Goal: Transaction & Acquisition: Book appointment/travel/reservation

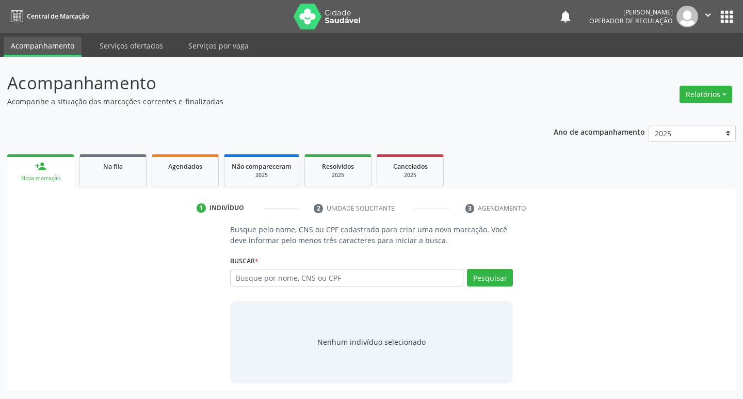
click at [328, 278] on input "text" at bounding box center [347, 278] width 234 height 18
type input "702305199536212"
click at [426, 279] on input "702305199536212" at bounding box center [347, 278] width 234 height 18
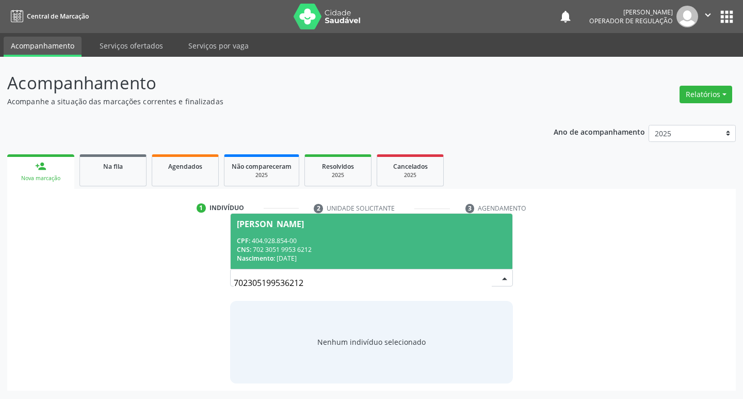
click at [372, 250] on div "CNS: 702 3051 9953 6212" at bounding box center [372, 249] width 270 height 9
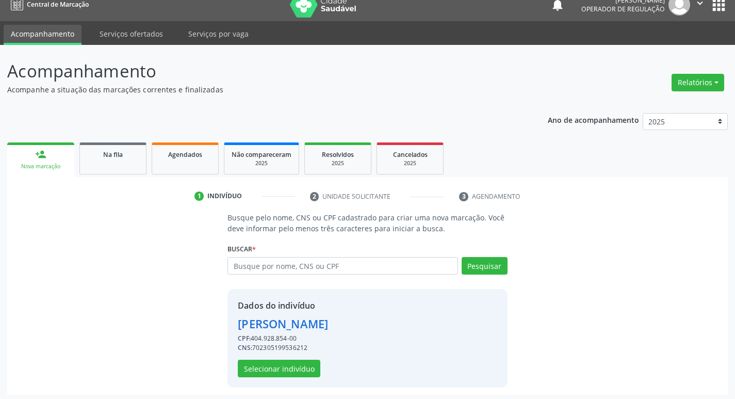
scroll to position [15, 0]
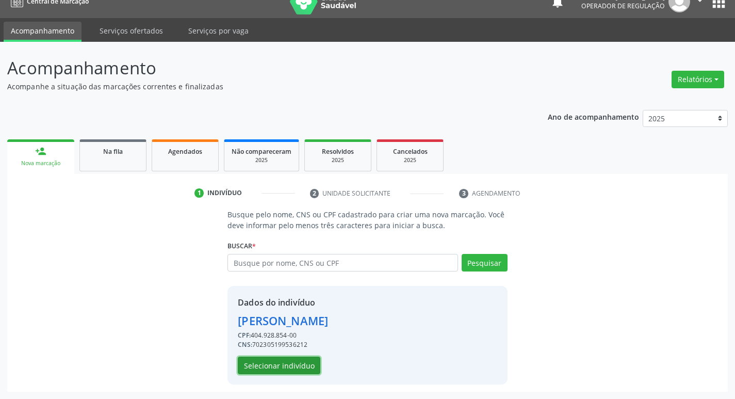
click at [298, 359] on button "Selecionar indivíduo" at bounding box center [279, 366] width 83 height 18
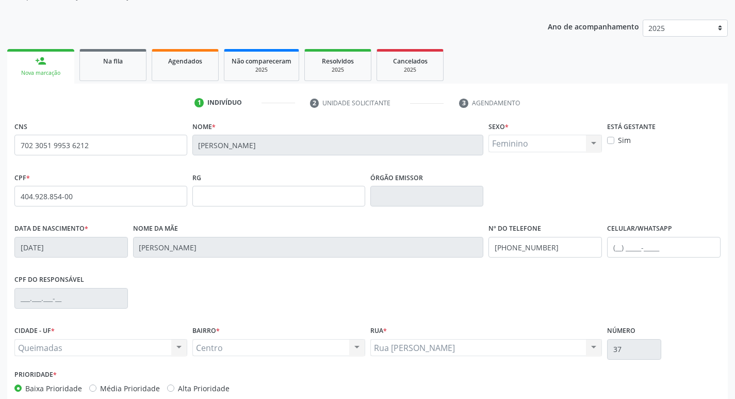
scroll to position [160, 0]
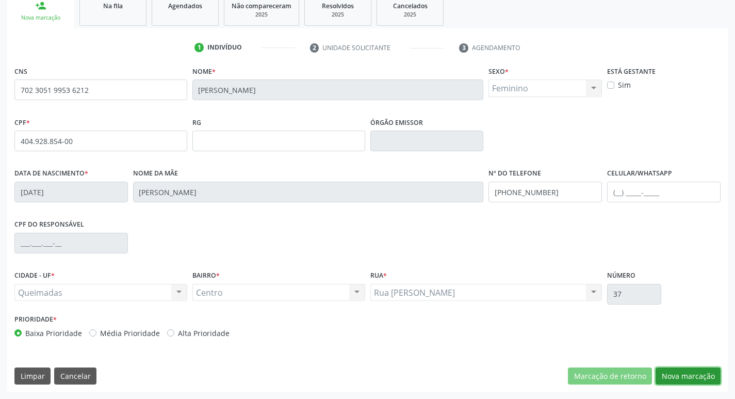
click at [687, 372] on button "Nova marcação" at bounding box center [688, 376] width 65 height 18
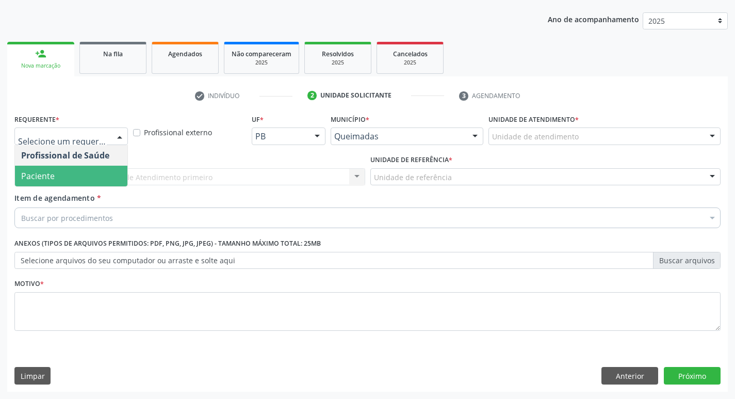
click at [74, 180] on span "Paciente" at bounding box center [71, 176] width 112 height 21
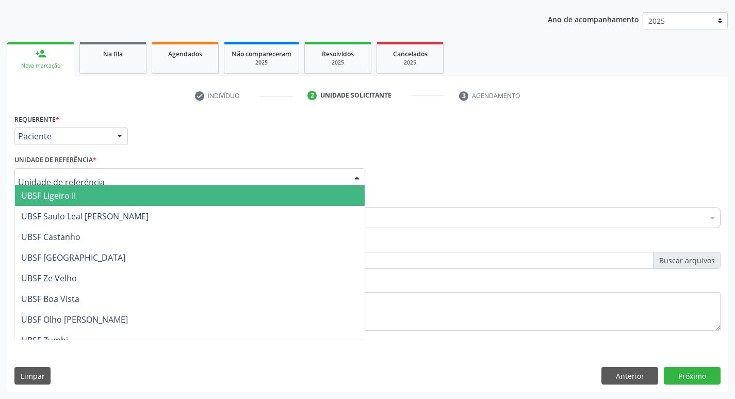
type input "C"
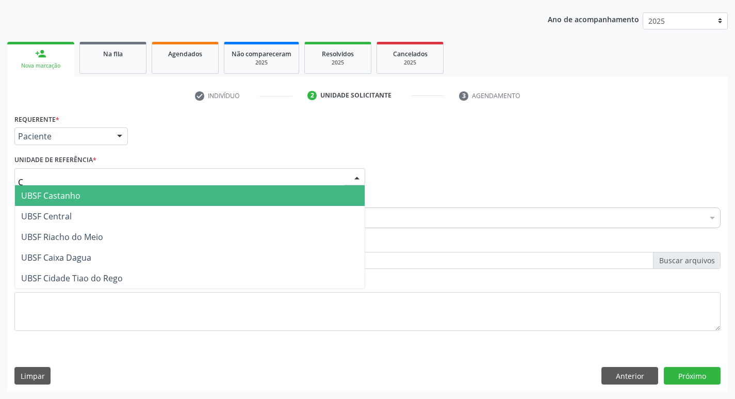
click at [91, 208] on span "UBSF Central" at bounding box center [190, 216] width 350 height 21
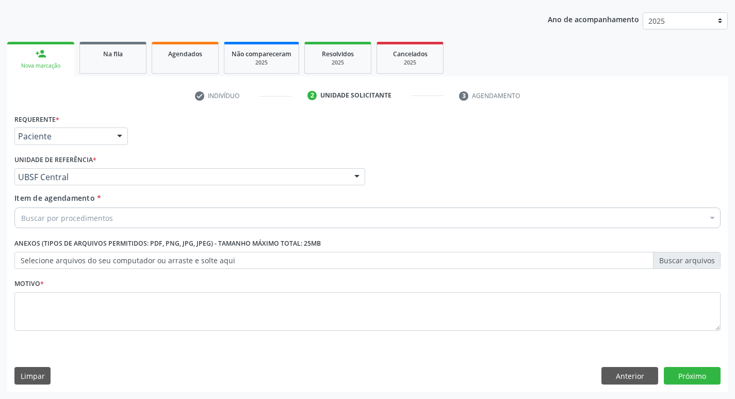
click at [104, 223] on div "Buscar por procedimentos" at bounding box center [367, 217] width 706 height 21
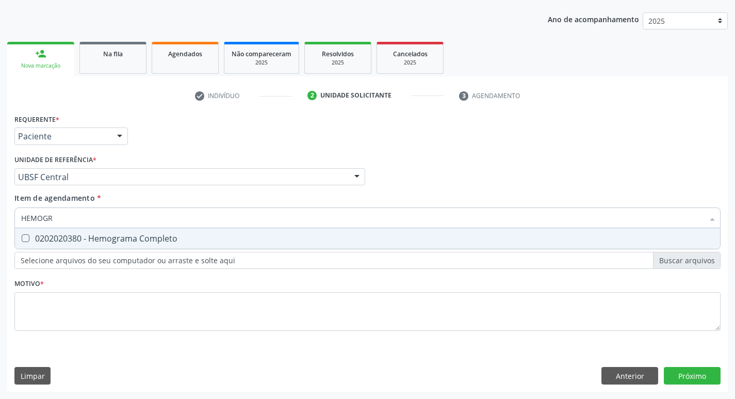
type input "HEMOGRA"
click at [100, 236] on div "0202020380 - Hemograma Completo" at bounding box center [367, 238] width 693 height 8
checkbox Completo "true"
type input "HEMOG"
checkbox Completo "false"
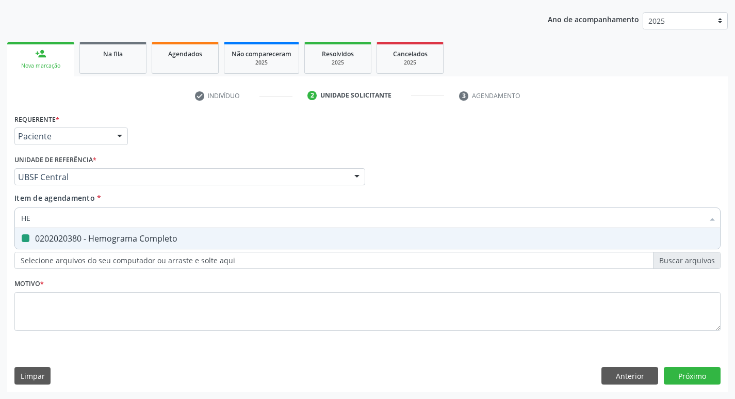
type input "H"
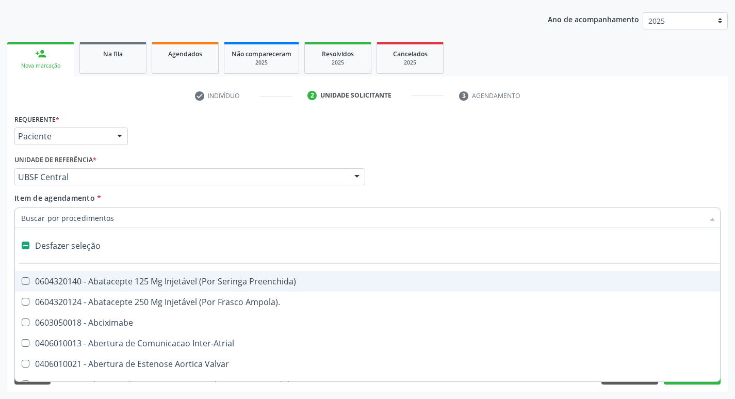
type input "G"
checkbox Persistente "true"
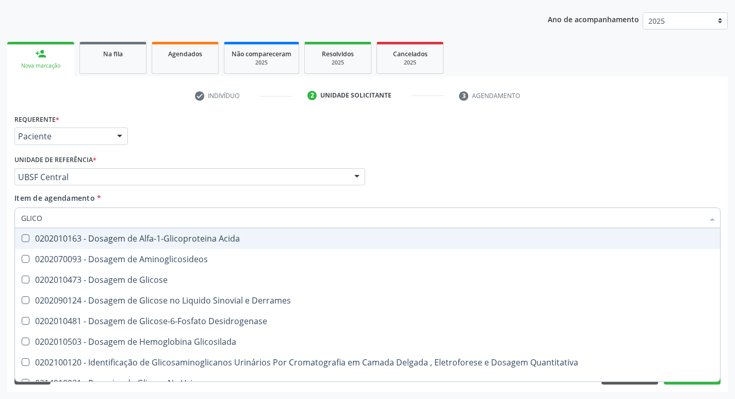
type input "GLICOS"
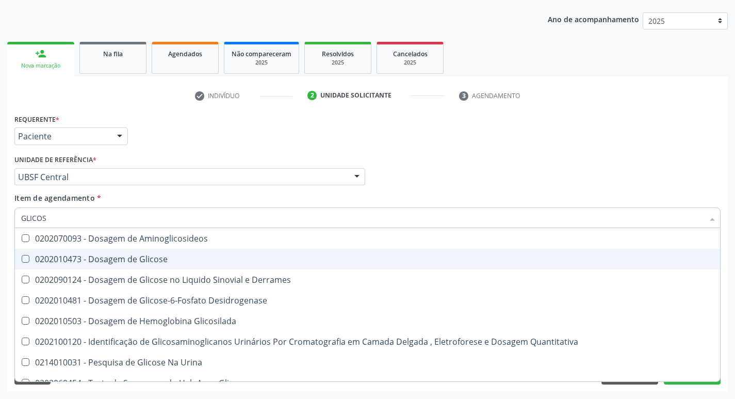
click at [102, 256] on div "0202010473 - Dosagem de Glicose" at bounding box center [367, 259] width 693 height 8
checkbox Glicose "true"
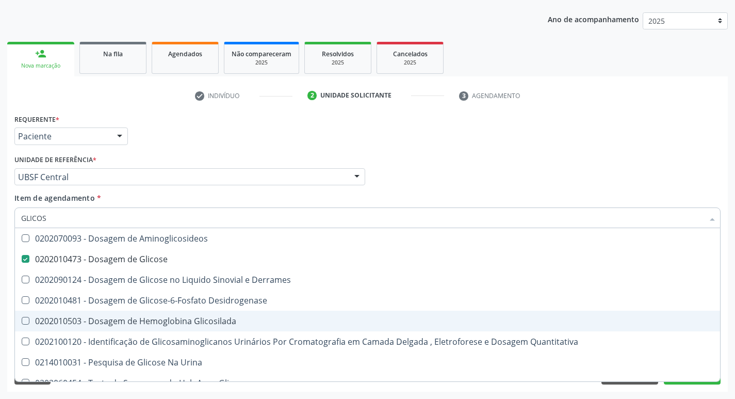
type input "GLICO"
checkbox Glicose "false"
checkbox Derrames "true"
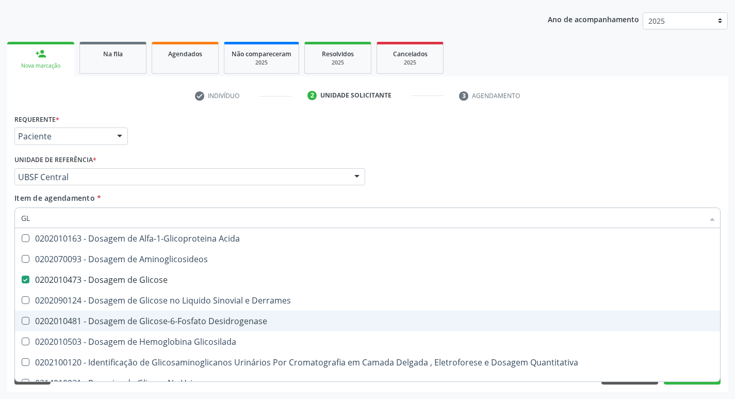
type input "G"
checkbox Glicose "false"
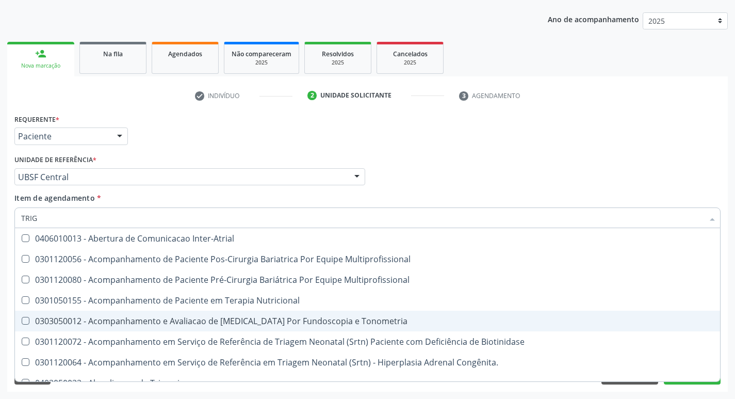
type input "TRIGL"
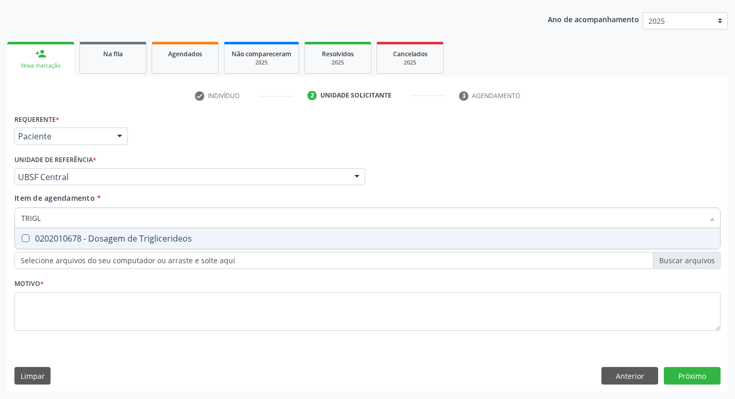
click at [160, 228] on input "TRIGL" at bounding box center [362, 217] width 683 height 21
click at [158, 234] on div "0202010678 - Dosagem de Triglicerideos" at bounding box center [367, 238] width 693 height 8
checkbox Triglicerideos "true"
type input "TRIG"
checkbox Triglicerideos "false"
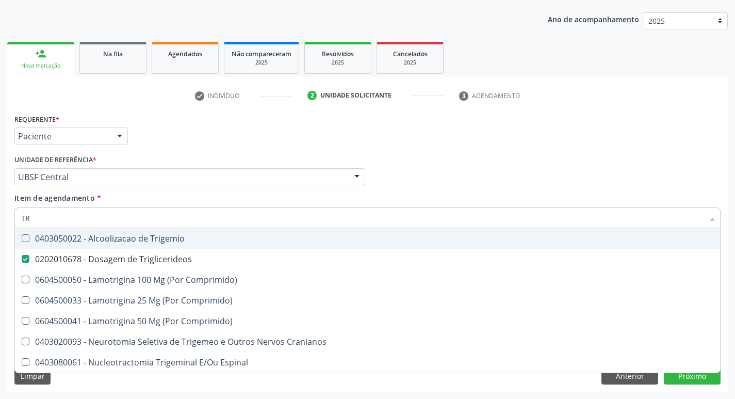
type input "T"
checkbox Triglicerideos "false"
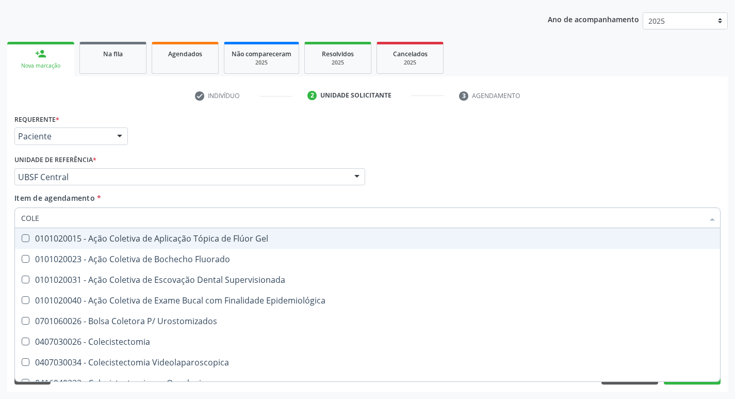
type input "COLES"
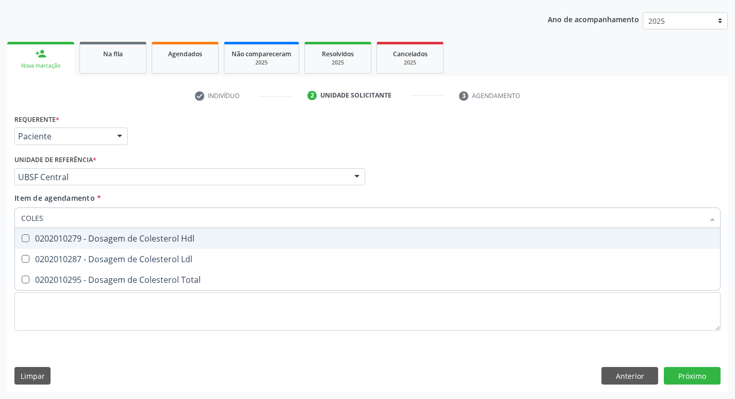
click at [158, 236] on div "0202010279 - Dosagem de Colesterol Hdl" at bounding box center [367, 238] width 693 height 8
checkbox Hdl "true"
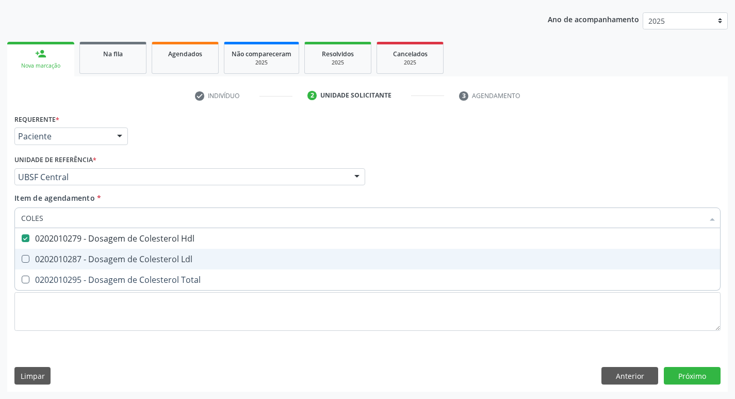
click at [158, 262] on div "0202010287 - Dosagem de Colesterol Ldl" at bounding box center [367, 259] width 693 height 8
checkbox Ldl "true"
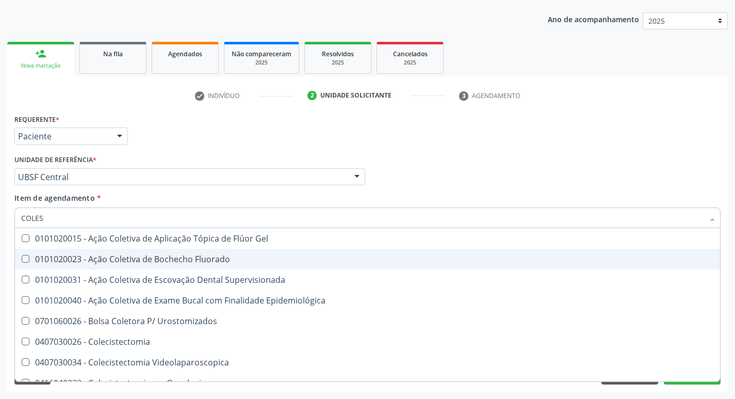
type input "COLE"
checkbox Gel "false"
checkbox Fluorado "false"
type input "C"
checkbox Hdl "false"
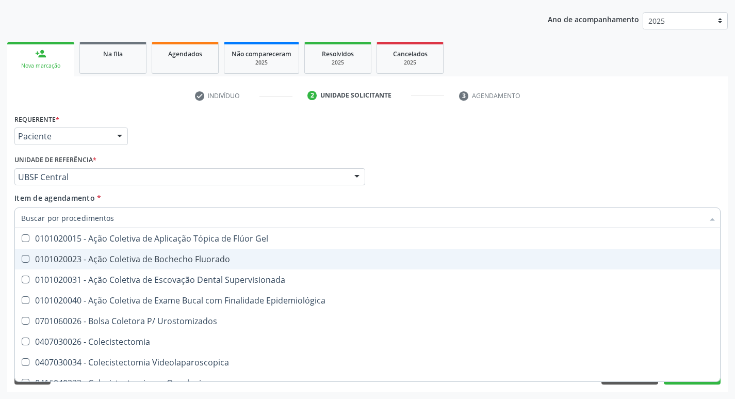
checkbox Ldl "false"
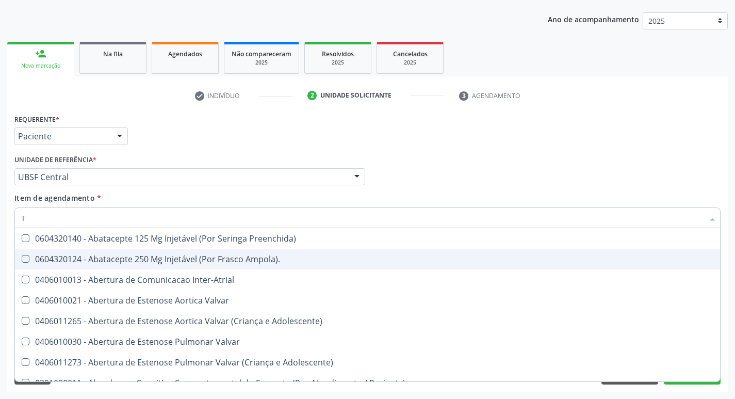
type input "TG"
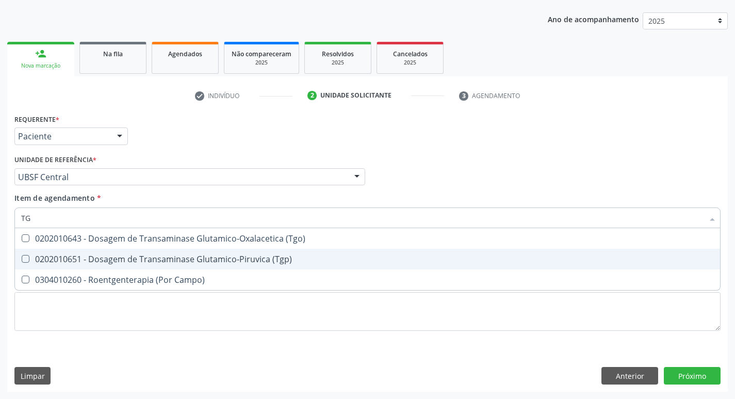
click at [160, 259] on div "0202010651 - Dosagem de Transaminase Glutamico-Piruvica (Tgp)" at bounding box center [367, 259] width 693 height 8
checkbox \(Tgp\) "true"
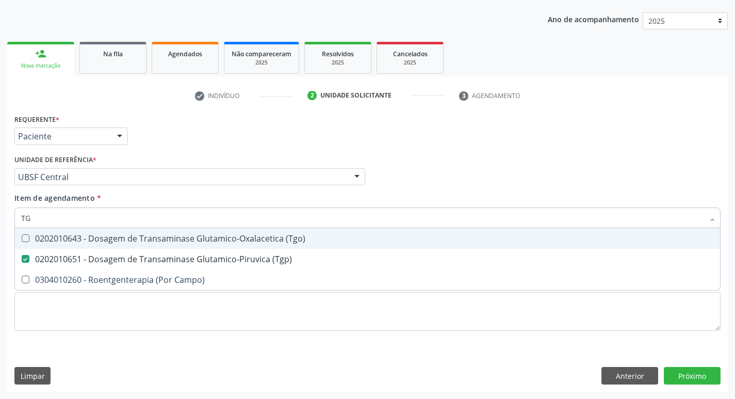
click at [164, 243] on div "0202010643 - Dosagem de Transaminase Glutamico-Oxalacetica (Tgo)" at bounding box center [367, 238] width 693 height 8
checkbox \(Tgo\) "true"
type input "T"
checkbox \(Tgo\) "false"
checkbox \(Tgp\) "false"
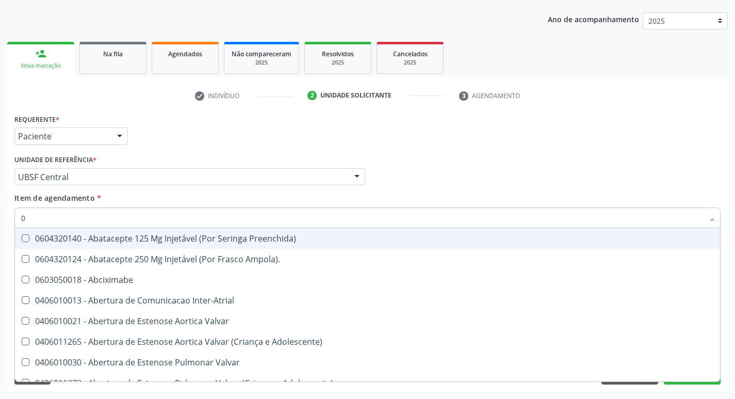
type input "02"
checkbox Pancreas "true"
checkbox Paratireoides "true"
checkbox Comprimido\) "true"
checkbox Colo "true"
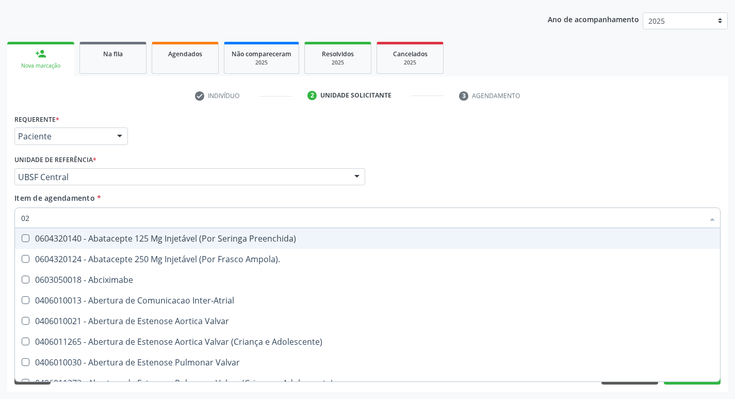
checkbox Posterior "true"
checkbox Anterior "true"
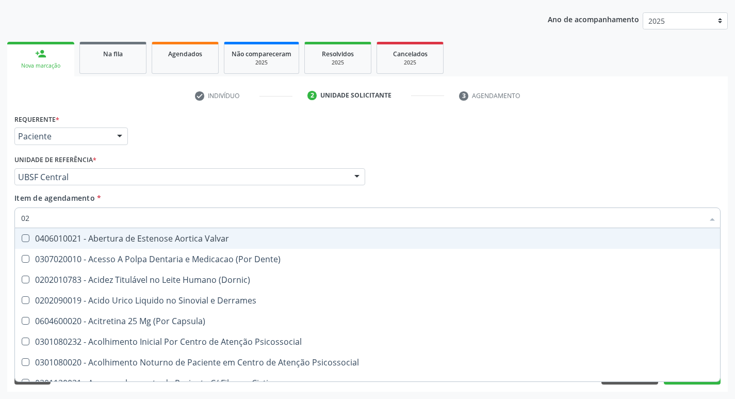
type input "020"
checkbox \(Pos-Pasteurização\) "true"
checkbox Debridamento "true"
checkbox Osmolaridade "true"
checkbox 17-Hidroxicorticosteroides "true"
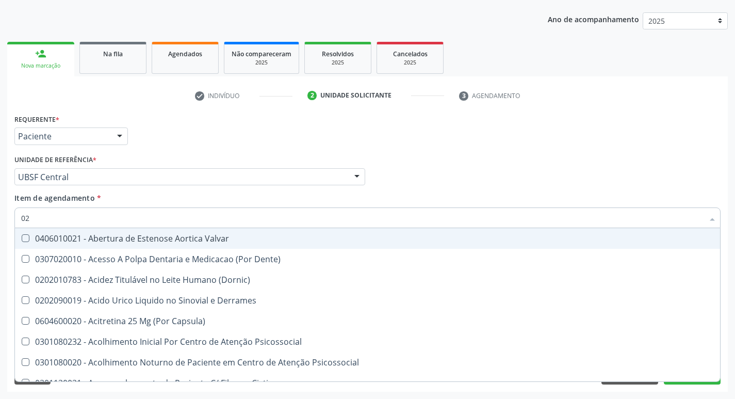
checkbox D "true"
checkbox Acetona "true"
checkbox Hdl "false"
checkbox Ldl "false"
checkbox Glicose "false"
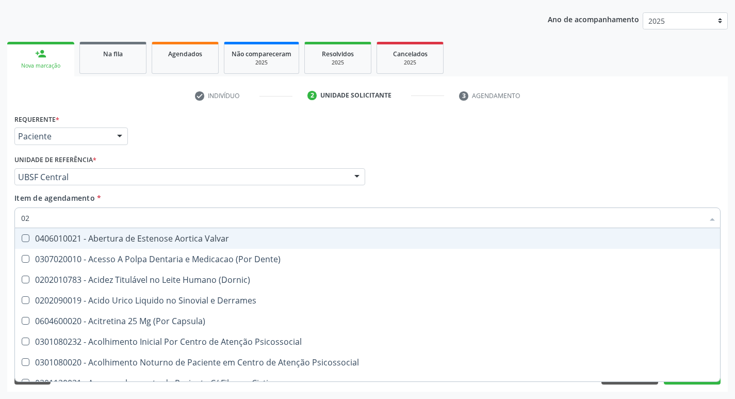
checkbox \(Tgo\) "false"
checkbox \(Tgp\) "false"
checkbox Triglicerideos "false"
checkbox Eletro-Oculografia "true"
type input "0202"
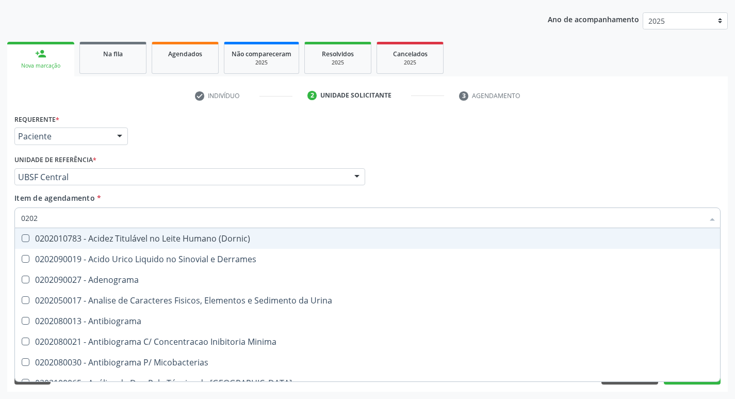
checkbox Hdl "true"
checkbox Ldl "true"
checkbox Glicose "true"
checkbox \(Tgo\) "true"
checkbox \(Tgp\) "true"
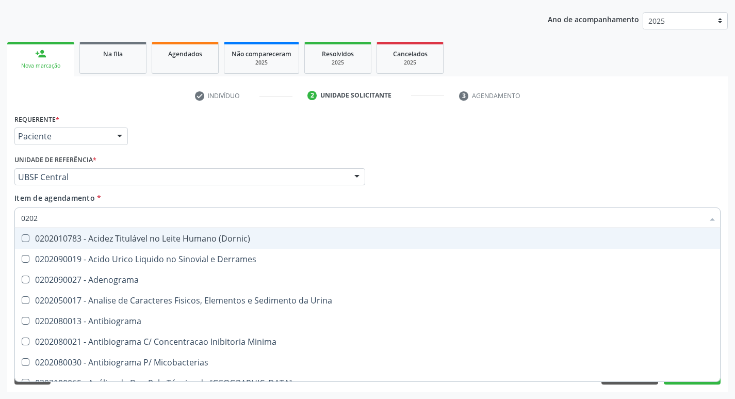
checkbox Triglicerideos "true"
checkbox Completo "true"
checkbox Bilateral "false"
checkbox Unilateral "false"
type input "02020"
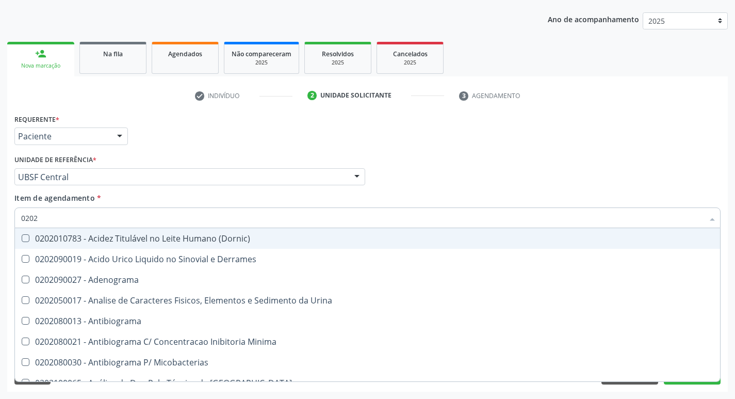
checkbox Barbituratos "true"
checkbox Benzodiazepinicos "true"
checkbox Hdl "false"
checkbox Ldl "false"
checkbox Xiii "true"
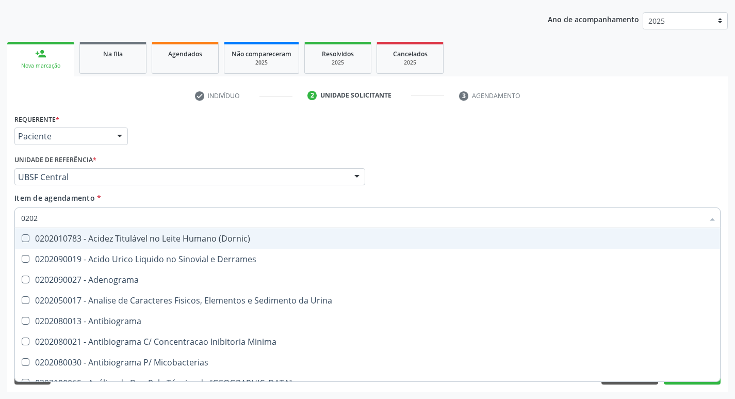
checkbox Glicose "false"
checkbox Progesterona "true"
checkbox Prolactina "true"
checkbox Horas\) "true"
checkbox \(Tgo\) "false"
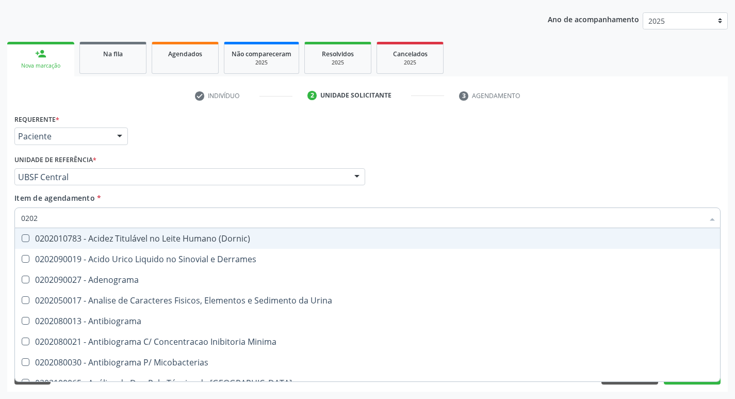
checkbox \(Tgp\) "false"
checkbox Triglicerideos "false"
checkbox Zinco "true"
checkbox Completo "false"
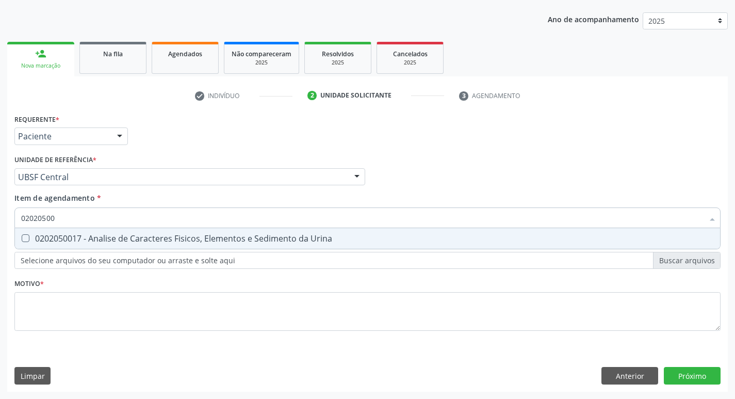
type input "020205001"
click at [164, 243] on div "0202050017 - Analise de Caracteres Fisicos, Elementos e Sedimento da Urina" at bounding box center [367, 238] width 693 height 8
checkbox Urina "true"
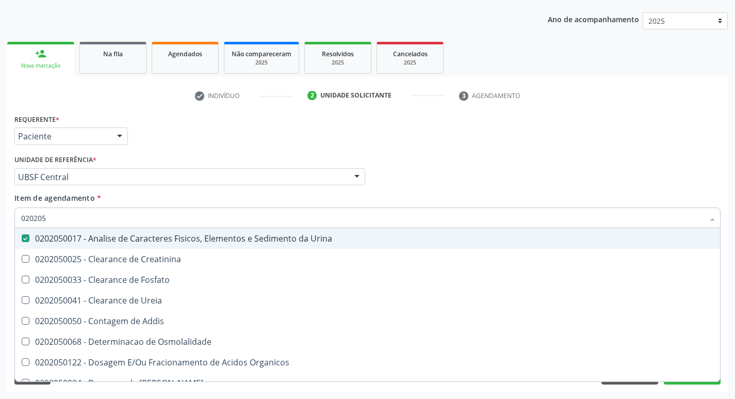
type input "02020"
checkbox Urina "false"
checkbox Ureia "true"
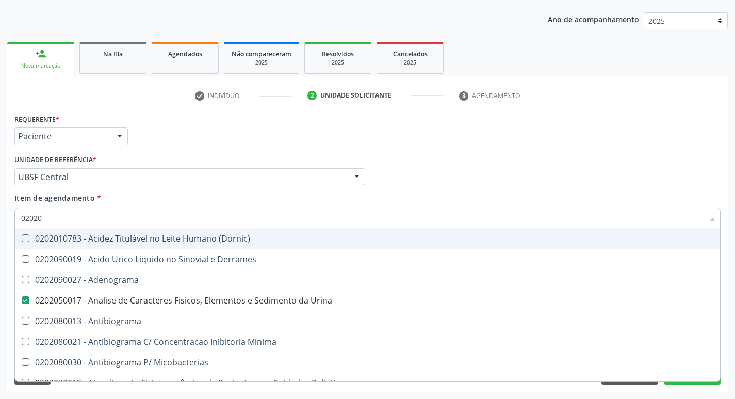
type input "020208"
checkbox Urina "false"
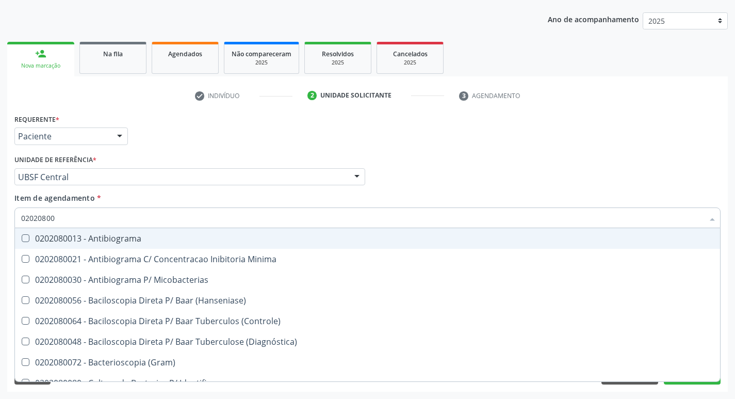
type input "020208008"
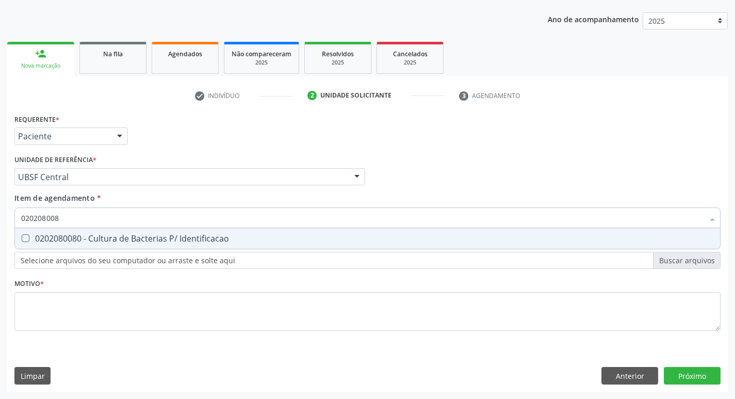
click at [164, 243] on div "0202080080 - Cultura de Bacterias P/ Identificacao" at bounding box center [367, 238] width 693 height 8
checkbox Identificacao "true"
type input "02020800"
checkbox Identificacao "false"
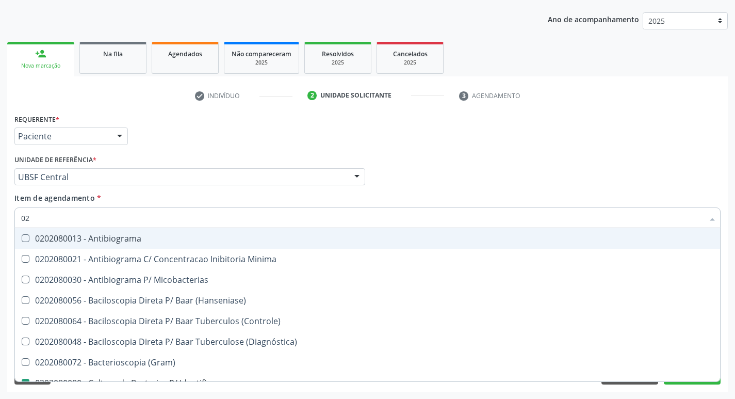
type input "0"
checkbox \(Hanseniase\) "false"
checkbox Identificacao "false"
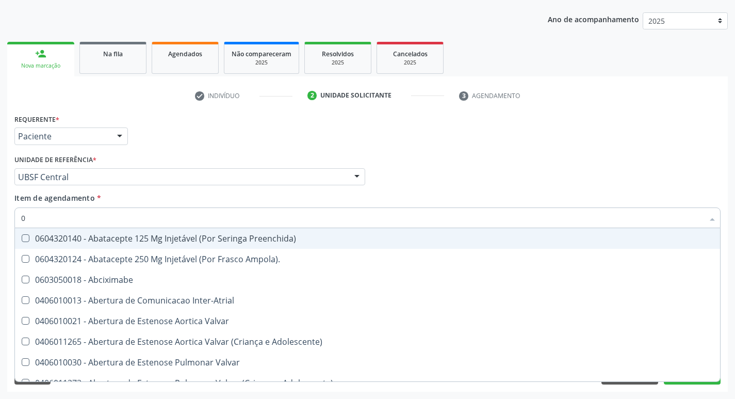
type input "02"
checkbox Psicossocial "true"
checkbox Urina "false"
checkbox Uterino "true"
checkbox Pancreas "true"
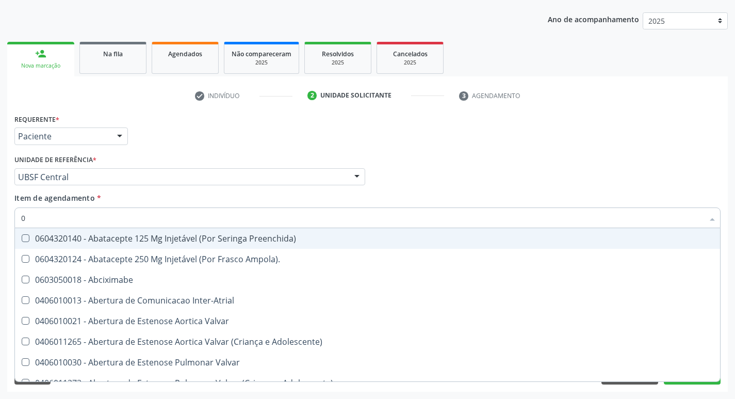
checkbox Paratireoides "true"
checkbox Comprimido\) "true"
checkbox Colo "true"
checkbox Posterior "true"
checkbox Anterior "true"
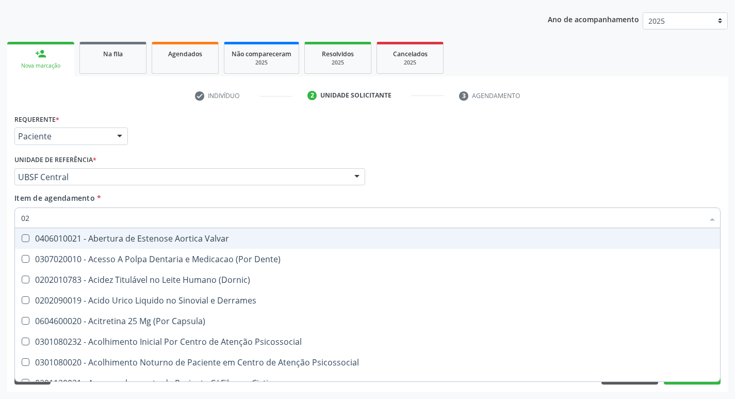
type input "020"
checkbox Frasco-Ampola\) "true"
checkbox Urina "false"
checkbox \(Spcto\) "true"
checkbox Identificacao "false"
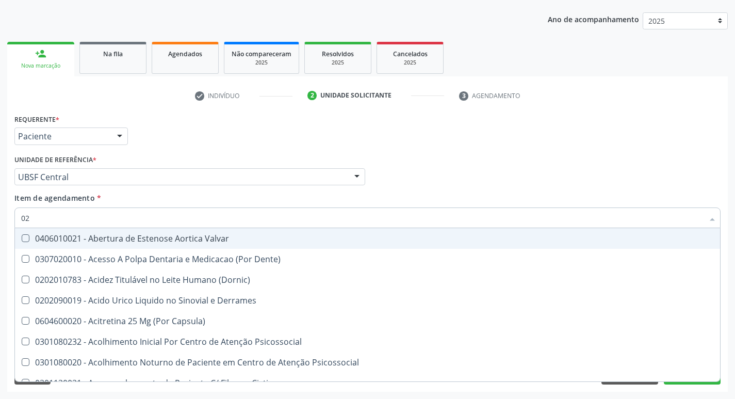
checkbox \(Pos-Pasteurização\) "true"
checkbox Debridamento "true"
checkbox Osmolaridade "true"
checkbox 17-Hidroxicorticosteroides "true"
checkbox D "true"
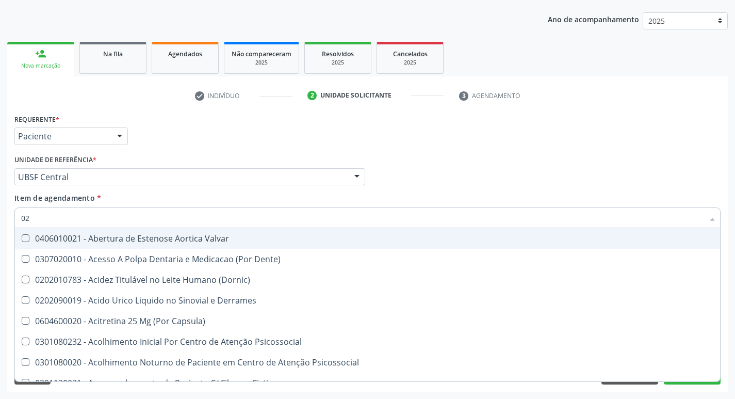
checkbox Acetona "true"
checkbox Hdl "false"
checkbox Ldl "false"
checkbox Glicose "false"
checkbox \(Tgo\) "false"
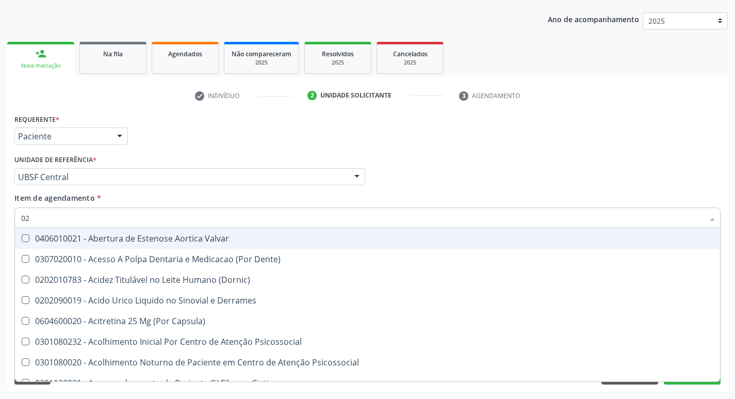
checkbox \(Tgp\) "false"
checkbox Triglicerideos "false"
checkbox Eletro-Oculografia "true"
type input "0202"
checkbox Derrames "true"
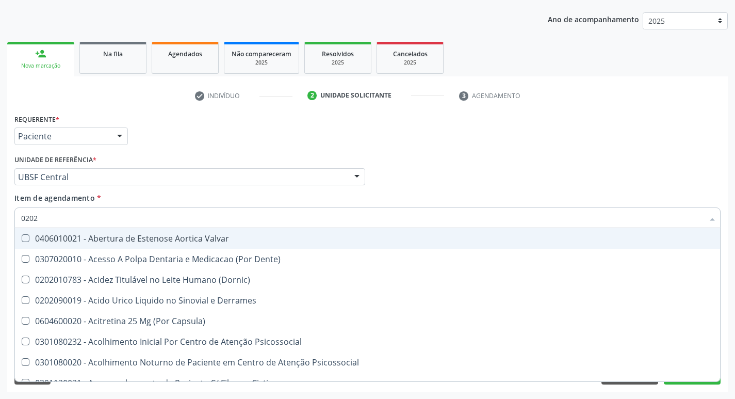
checkbox Frasco-Ampola\) "false"
checkbox Oncologia "true"
checkbox Sistêmicas "true"
checkbox Oncológica "true"
checkbox Epidemiológica "true"
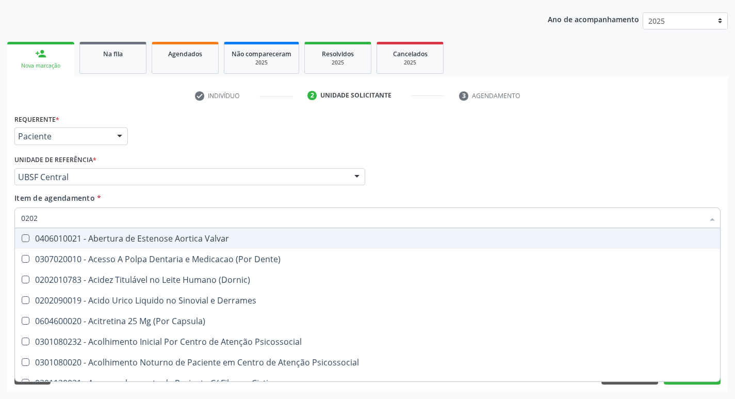
checkbox Uretra "true"
checkbox Uterino "true"
checkbox Vagina "true"
checkbox Septostomia "true"
checkbox \(Spcto\) "false"
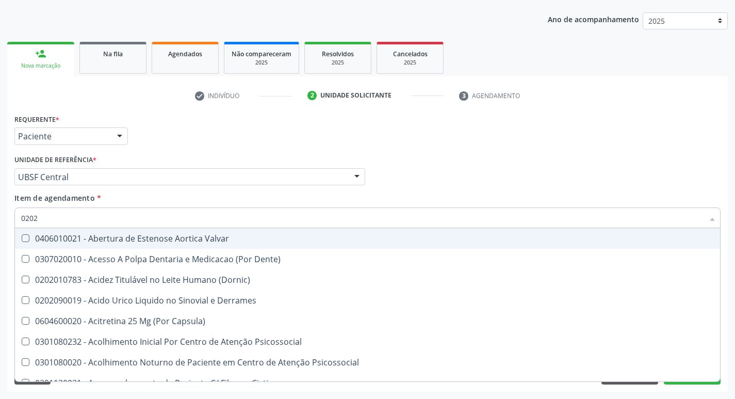
checkbox \(Pos-Pasteurização\) "false"
checkbox Debridamento "false"
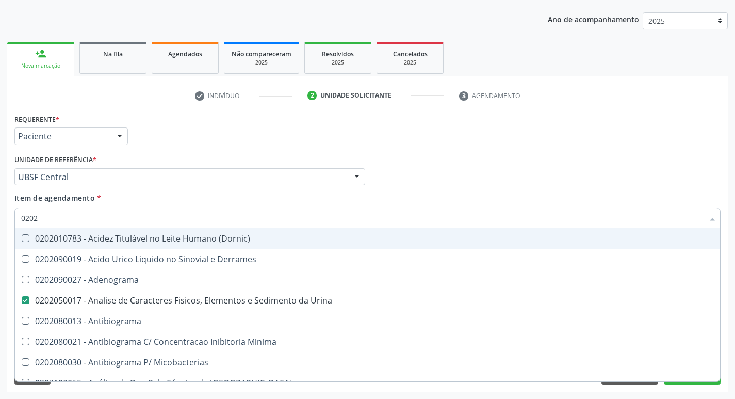
type input "02020"
checkbox Anaerobicas "true"
checkbox Identificacao "false"
checkbox Barbituratos "true"
checkbox Benzodiazepinicos "true"
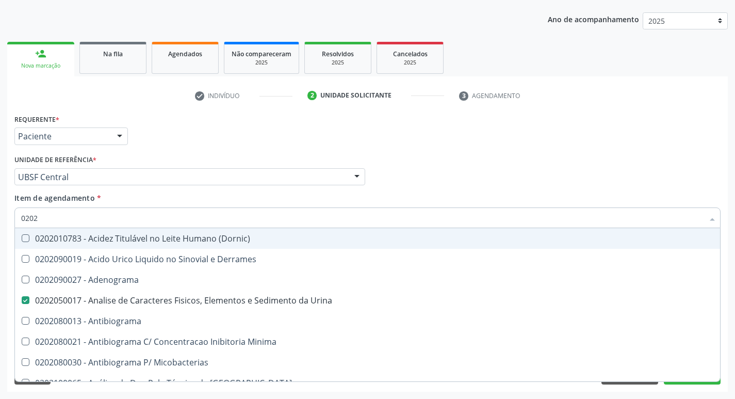
checkbox Hdl "false"
checkbox Ldl "false"
checkbox Xiii "true"
checkbox Glicose "false"
checkbox Progesterona "true"
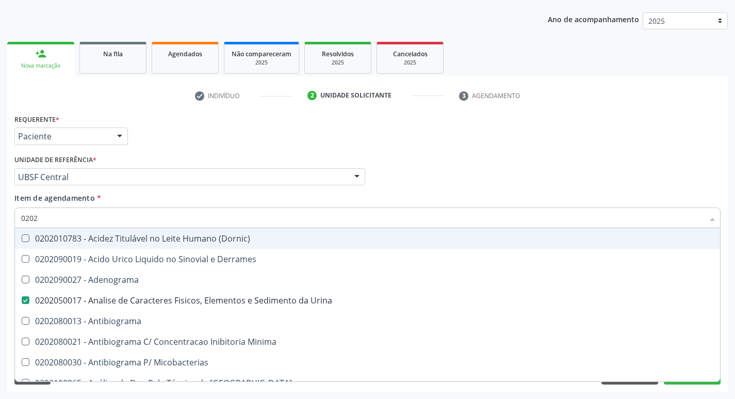
checkbox Prolactina "true"
checkbox Horas\) "true"
checkbox \(Tgo\) "false"
checkbox \(Tgp\) "false"
checkbox Triglicerideos "false"
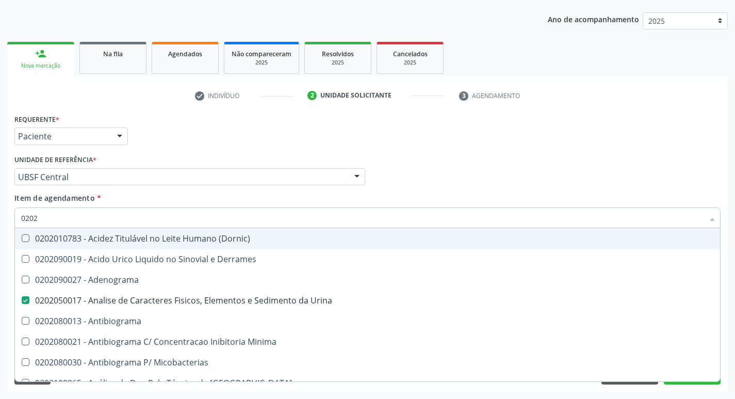
checkbox Zinco "true"
checkbox Completo "false"
type input "020204"
checkbox Urina "false"
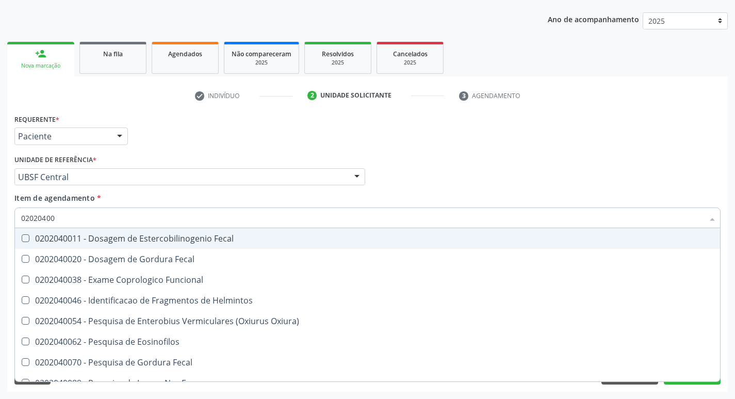
type input "020204003"
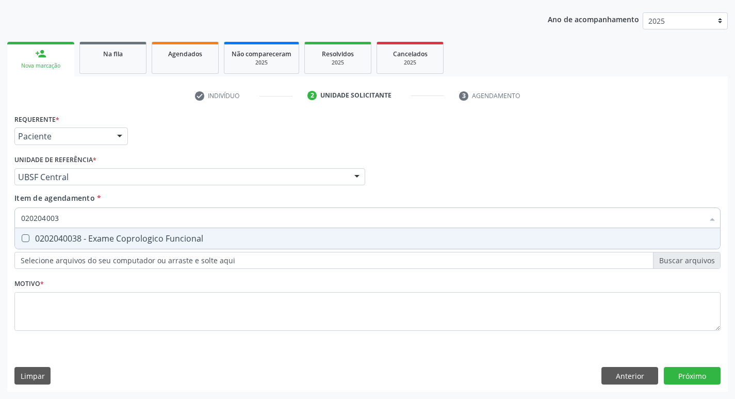
click at [164, 243] on div "0202040038 - Exame Coprologico Funcional" at bounding box center [367, 238] width 693 height 8
checkbox Funcional "true"
type input "02020400"
checkbox Funcional "false"
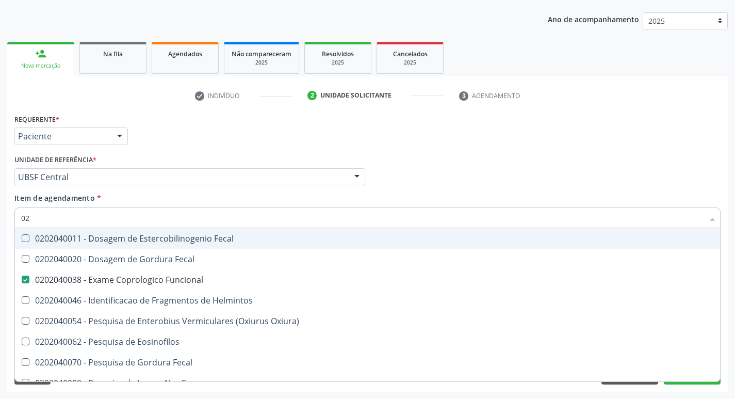
type input "0"
checkbox Funcional "false"
checkbox Helmintos "false"
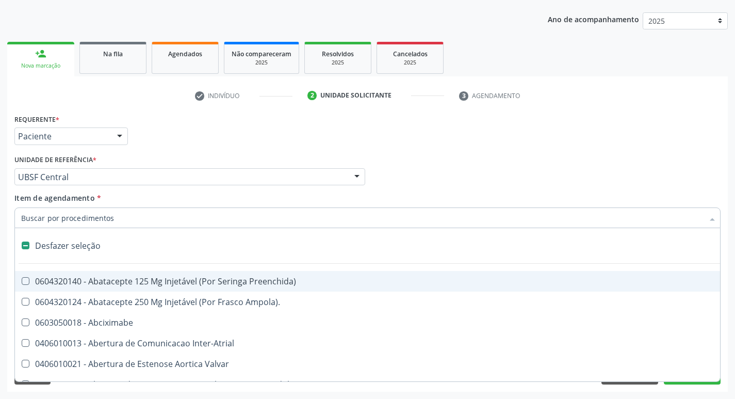
type input "T"
checkbox Dedo "true"
checkbox Urina "false"
checkbox Oro-Sinusal "true"
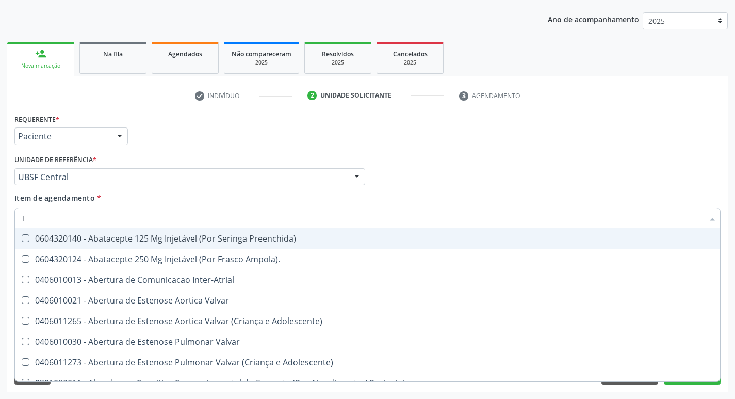
type input "T4"
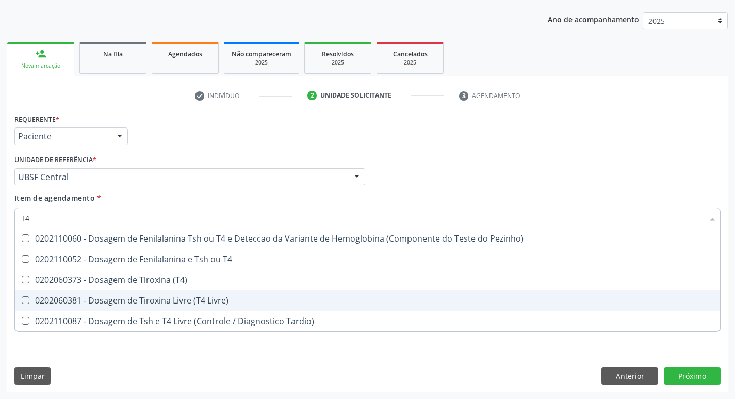
click at [182, 296] on div "0202060381 - Dosagem de Tiroxina Livre (T4 Livre)" at bounding box center [367, 300] width 693 height 8
checkbox Livre\) "true"
type input "T"
checkbox Livre\) "false"
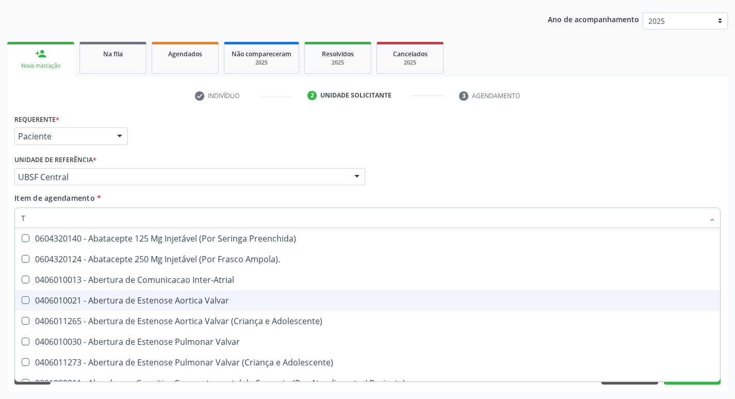
type input "[MEDICAL_DATA]"
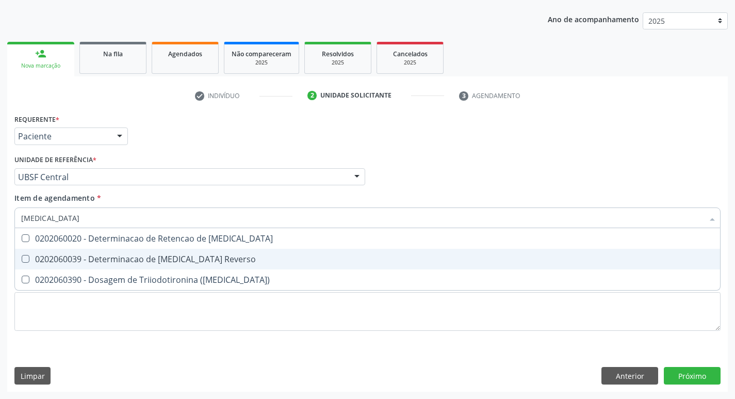
click at [189, 261] on div "0202060039 - Determinacao de [MEDICAL_DATA] Reverso" at bounding box center [367, 259] width 693 height 8
checkbox Reverso "true"
type input "T"
checkbox Reverso "false"
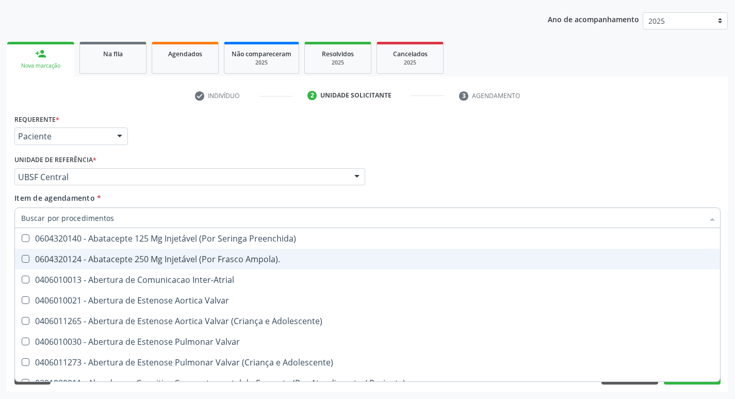
checkbox Urina "false"
checkbox Central "true"
checkbox Identificacao "false"
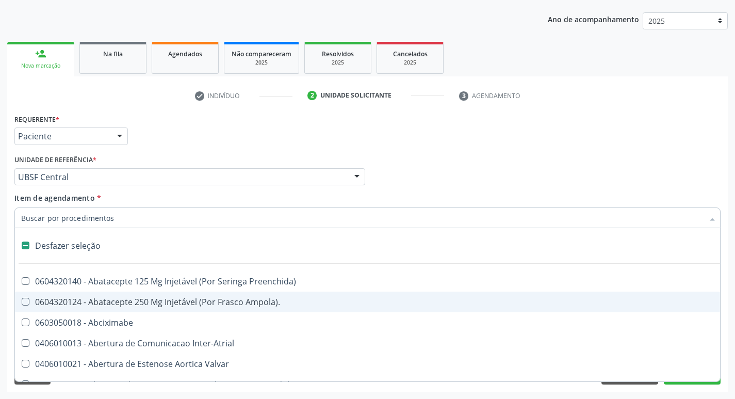
type input "T"
checkbox Dedo "true"
checkbox Urina "false"
checkbox Oro-Sinusal "true"
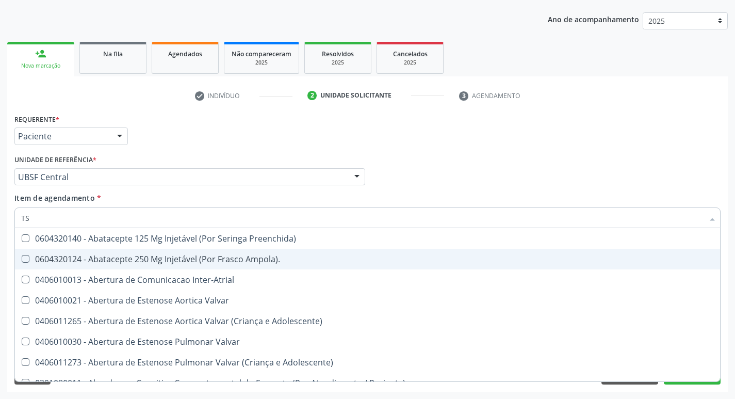
type input "TSH"
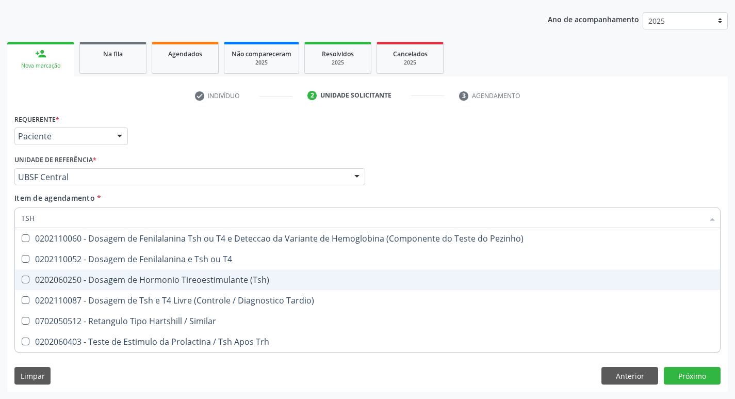
click at [198, 282] on div "0202060250 - Dosagem de Hormonio Tireoestimulante (Tsh)" at bounding box center [367, 280] width 693 height 8
checkbox \(Tsh\) "true"
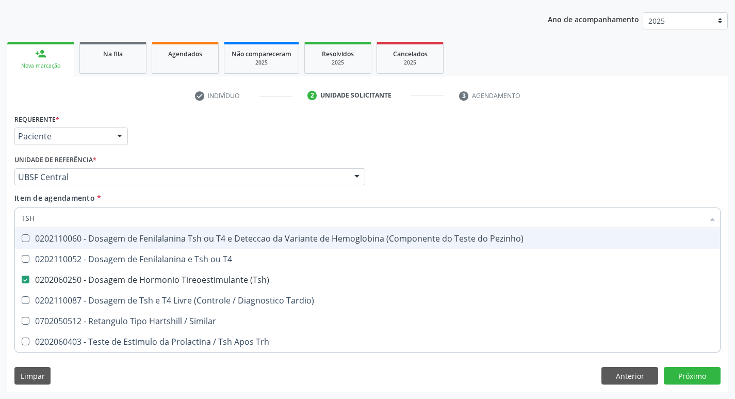
click at [332, 130] on div "Requerente * Paciente Profissional de Saúde Paciente Nenhum resultado encontrad…" at bounding box center [368, 131] width 712 height 40
checkbox T4 "true"
checkbox Tardio\) "true"
checkbox Similar "true"
checkbox Trh "true"
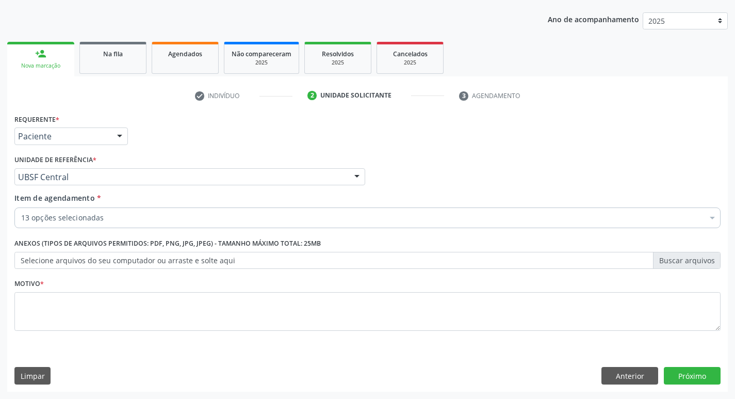
click at [238, 334] on fieldset "Motivo *" at bounding box center [367, 307] width 706 height 62
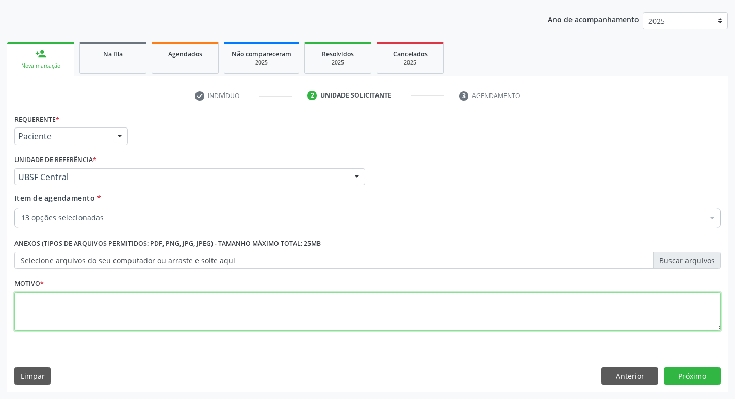
click at [239, 318] on textarea at bounding box center [367, 311] width 706 height 39
type textarea "ROTINA"
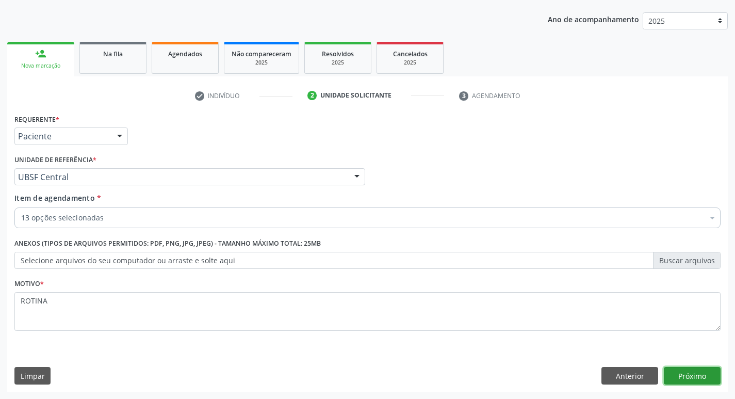
click at [672, 369] on button "Próximo" at bounding box center [692, 376] width 57 height 18
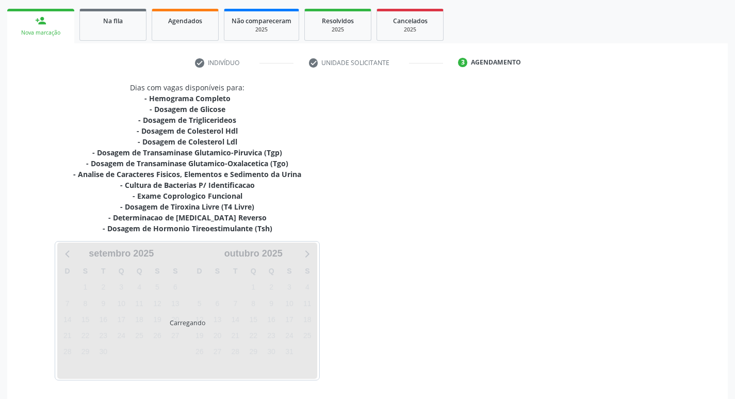
scroll to position [180, 0]
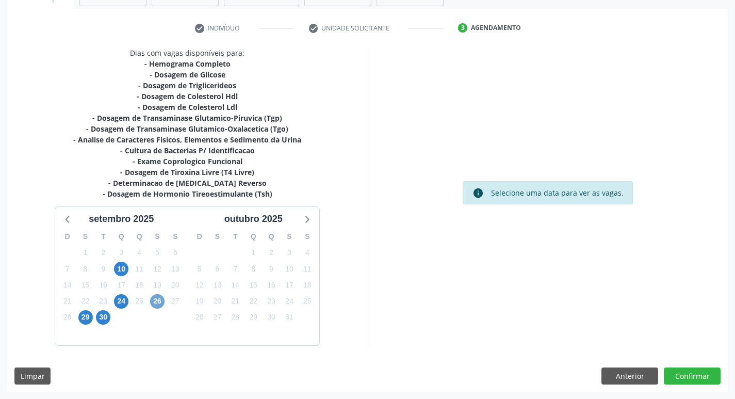
click at [161, 306] on span "26" at bounding box center [157, 301] width 14 height 14
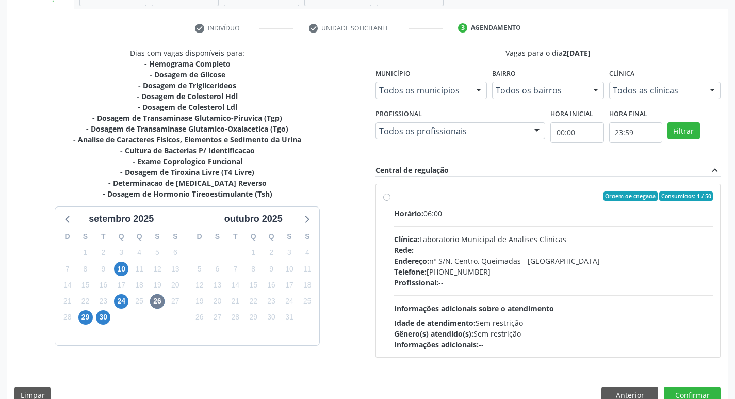
click at [505, 278] on div "Profissional: --" at bounding box center [553, 282] width 319 height 11
click at [391, 201] on input "Ordem de chegada Consumidos: 1 / 50 Horário: 06:00 Clínica: Laboratorio Municip…" at bounding box center [386, 195] width 7 height 9
radio input "true"
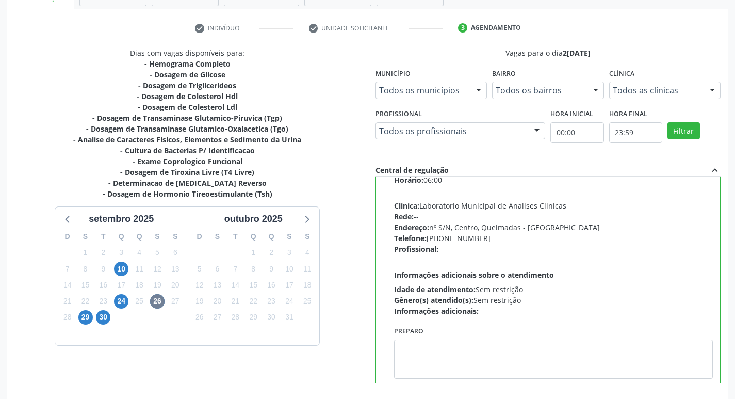
scroll to position [51, 0]
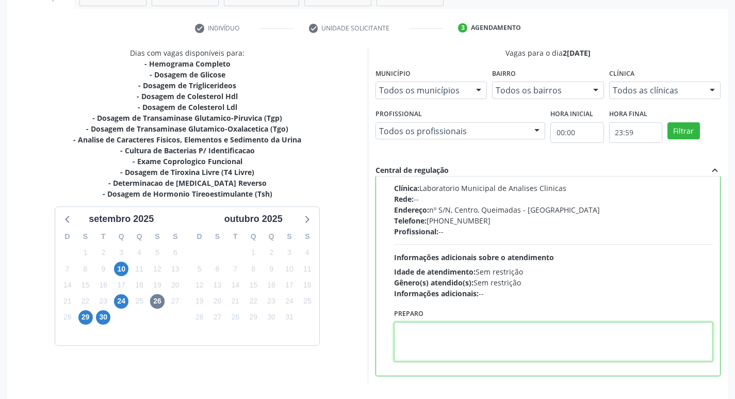
click at [462, 327] on textarea at bounding box center [553, 341] width 319 height 39
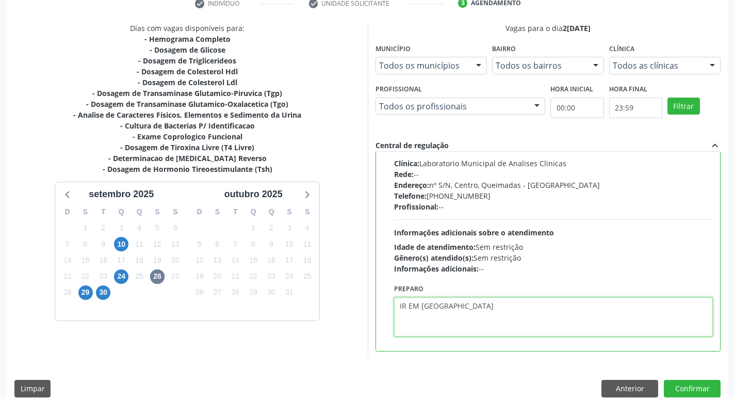
scroll to position [218, 0]
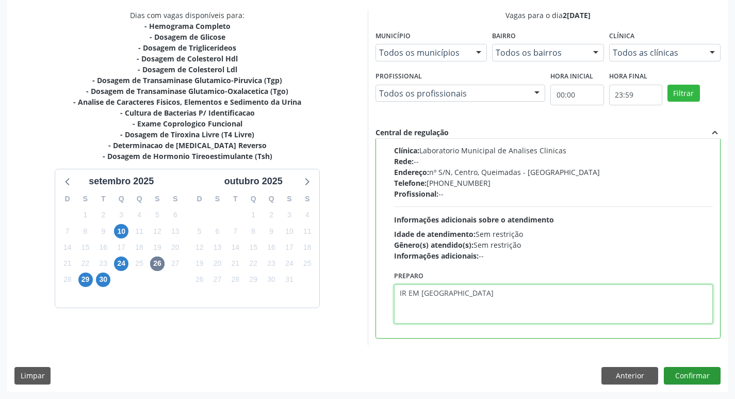
type textarea "IR EM [GEOGRAPHIC_DATA]"
click at [699, 379] on button "Confirmar" at bounding box center [692, 376] width 57 height 18
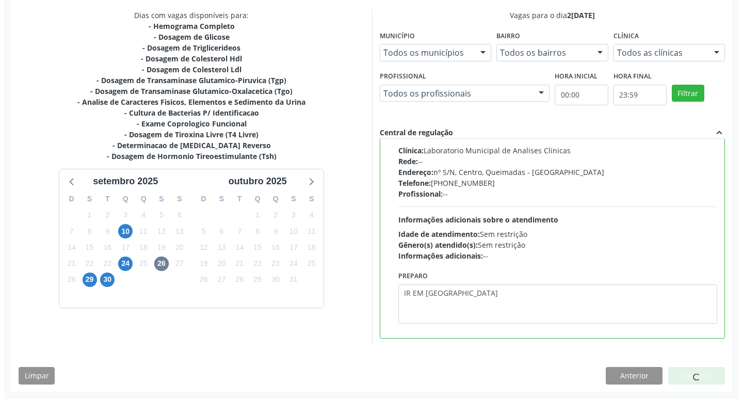
scroll to position [0, 0]
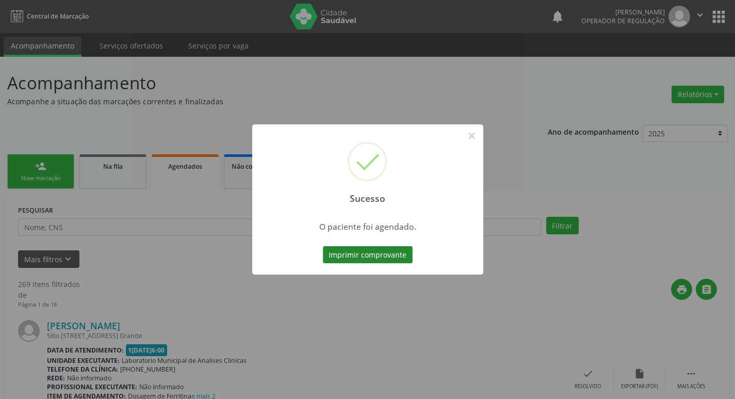
click at [379, 250] on button "Imprimir comprovante" at bounding box center [368, 255] width 90 height 18
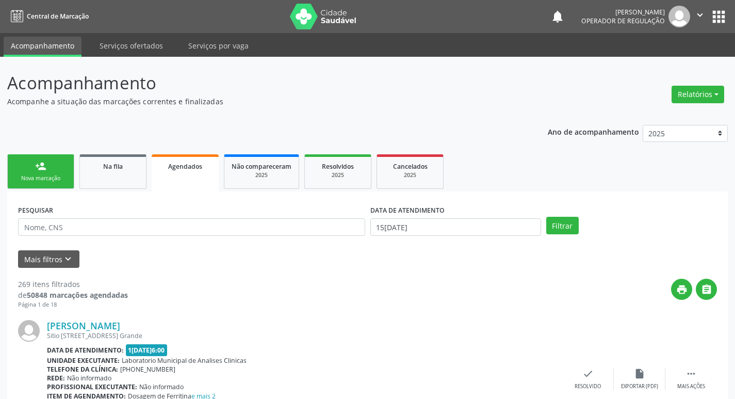
click at [28, 176] on div "Nova marcação" at bounding box center [41, 178] width 52 height 8
